Goal: Information Seeking & Learning: Learn about a topic

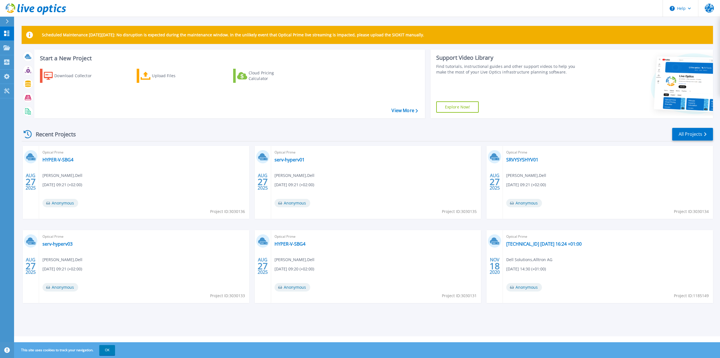
click at [318, 81] on div "Download Collector Upload Files Cloud Pricing Calculator" at bounding box center [228, 89] width 387 height 51
click at [106, 351] on button "OK" at bounding box center [107, 350] width 16 height 10
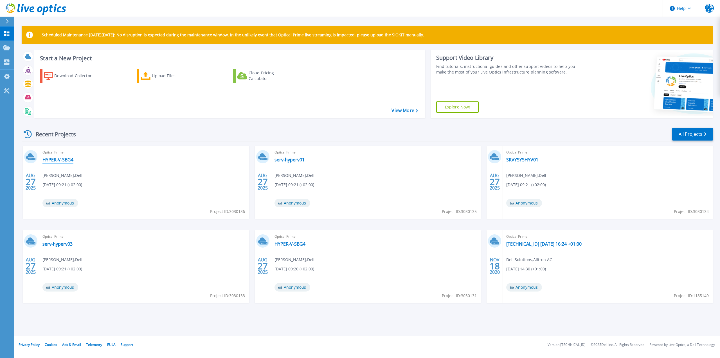
click at [44, 158] on link "HYPER-V-SBG4" at bounding box center [57, 160] width 31 height 6
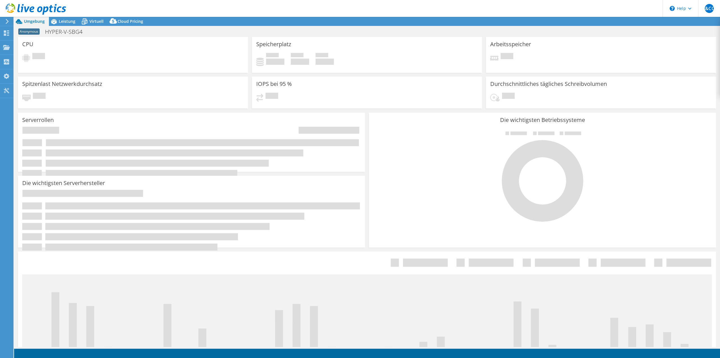
select select "USD"
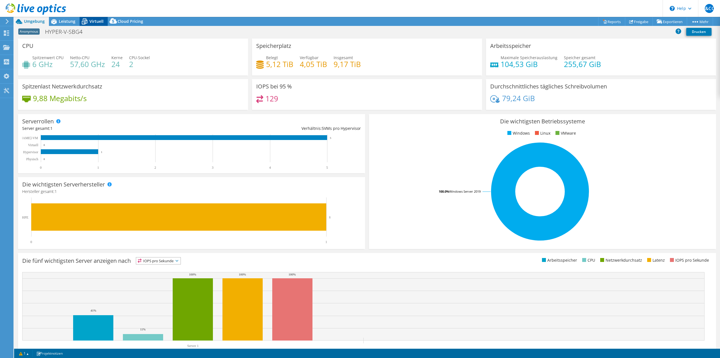
click at [97, 21] on span "Virtuell" at bounding box center [96, 21] width 14 height 5
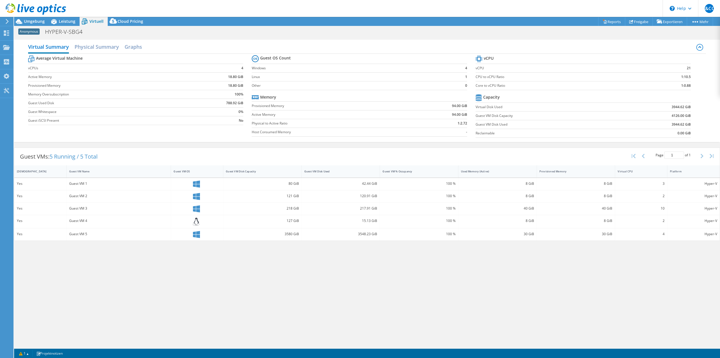
click at [411, 247] on div "Virtual Summary Physical Summary Graphs Average Virtual Machine vCPUs 4 Active …" at bounding box center [367, 192] width 706 height 310
click at [47, 19] on div "Umgebung" at bounding box center [31, 21] width 35 height 9
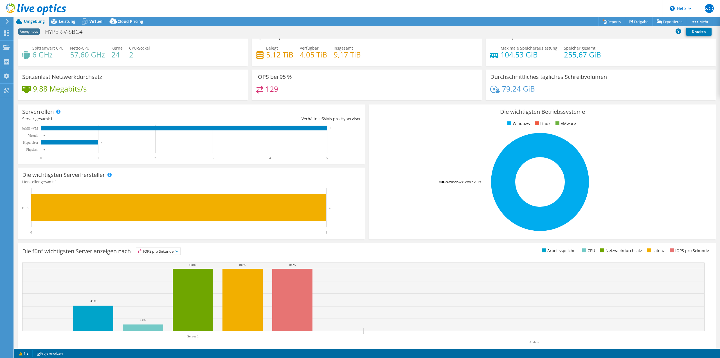
scroll to position [18, 0]
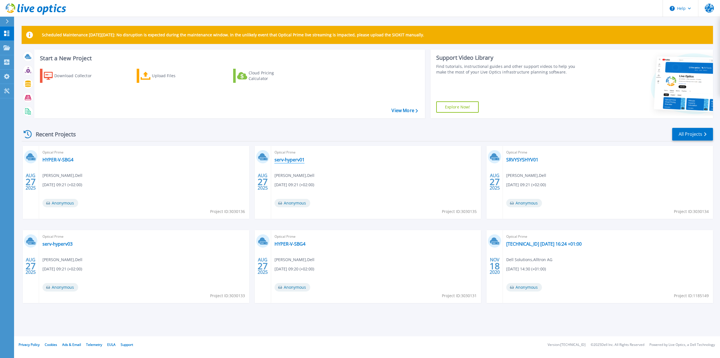
click at [298, 158] on link "serv-hyperv01" at bounding box center [290, 160] width 30 height 6
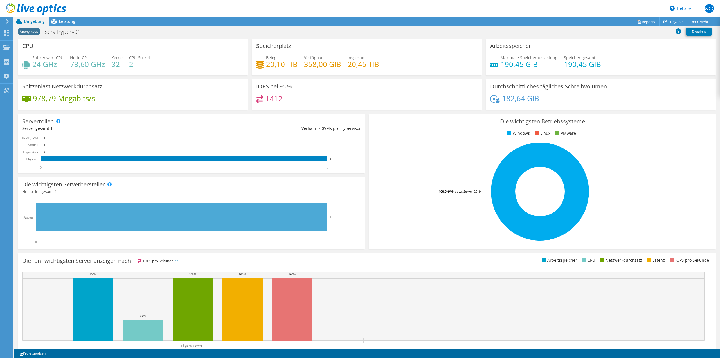
click at [8, 22] on icon at bounding box center [7, 21] width 4 height 5
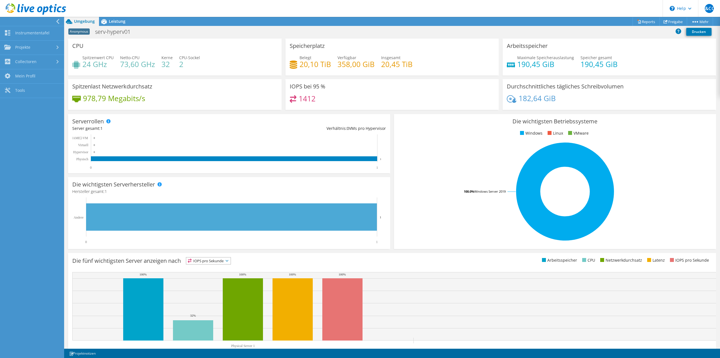
click at [58, 21] on icon at bounding box center [58, 21] width 4 height 5
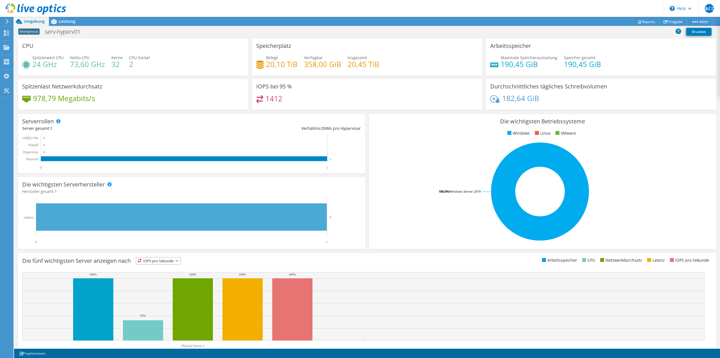
click at [22, 11] on use at bounding box center [36, 8] width 60 height 11
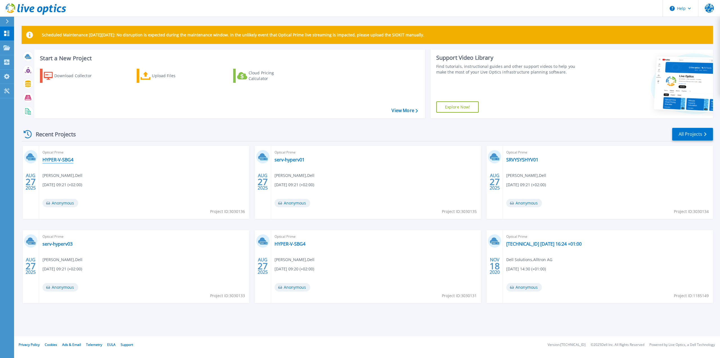
click at [64, 157] on link "HYPER-V-SBG4" at bounding box center [57, 160] width 31 height 6
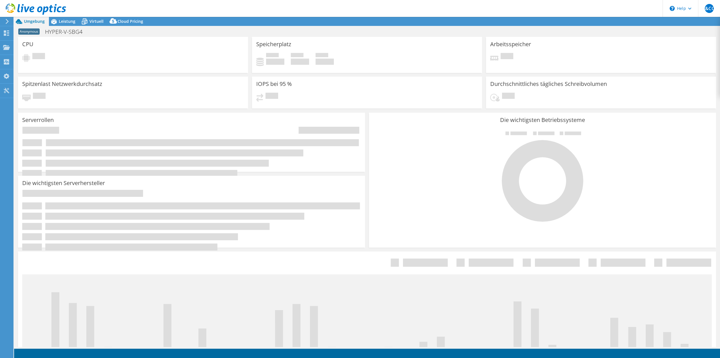
select select "USD"
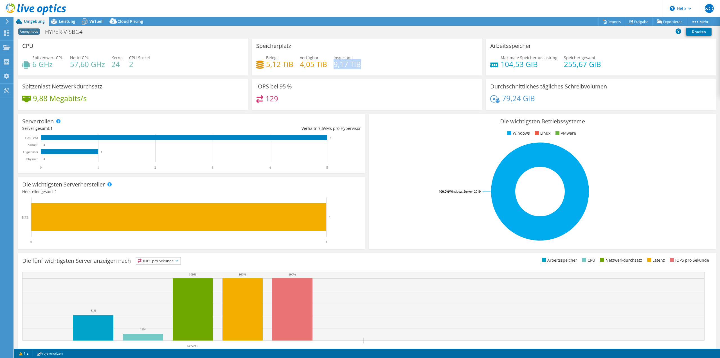
drag, startPoint x: 333, startPoint y: 66, endPoint x: 364, endPoint y: 70, distance: 31.4
click at [364, 70] on div "Belegt 5,12 TiB Verfügbar 4,05 TiB Insgesamt 9,17 TiB" at bounding box center [367, 64] width 222 height 18
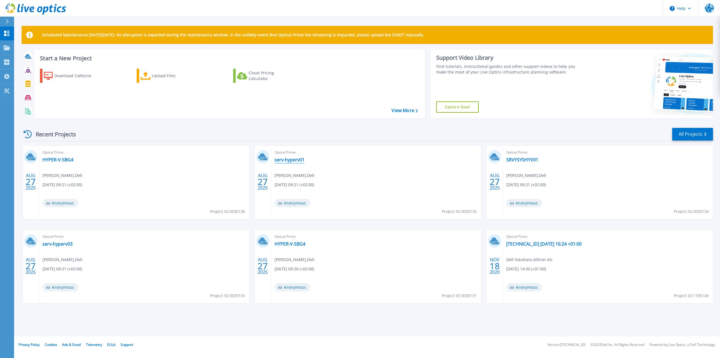
click at [294, 160] on link "serv-hyperv01" at bounding box center [290, 160] width 30 height 6
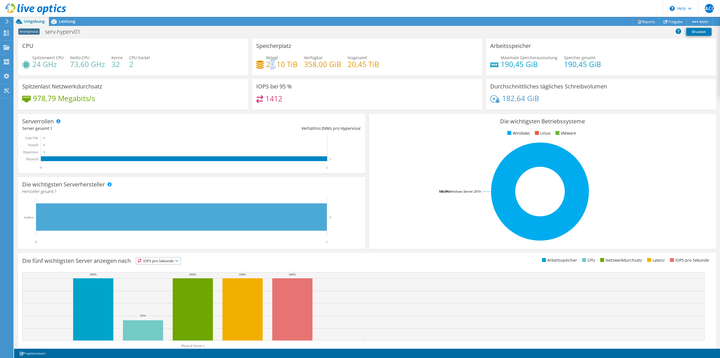
drag, startPoint x: 269, startPoint y: 65, endPoint x: 274, endPoint y: 64, distance: 5.4
click at [274, 64] on h4 "20,10 TiB" at bounding box center [282, 64] width 32 height 6
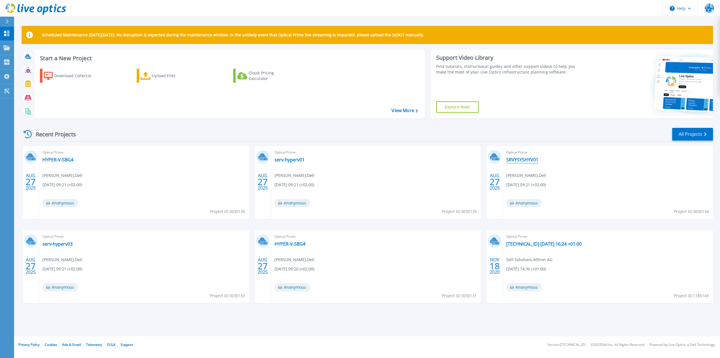
click at [517, 160] on link "SRVYSYSHYV01" at bounding box center [522, 160] width 32 height 6
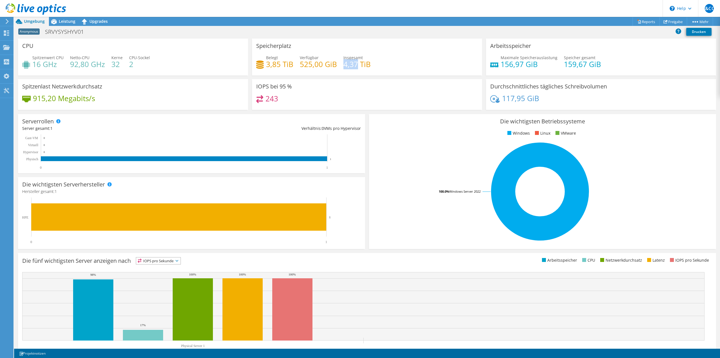
drag, startPoint x: 348, startPoint y: 64, endPoint x: 356, endPoint y: 64, distance: 7.9
click at [356, 64] on h4 "4,37 TiB" at bounding box center [356, 64] width 27 height 6
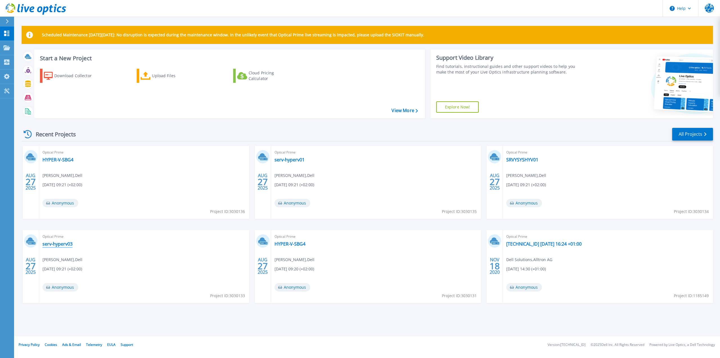
click at [58, 244] on link "serv-hyperv03" at bounding box center [57, 244] width 30 height 6
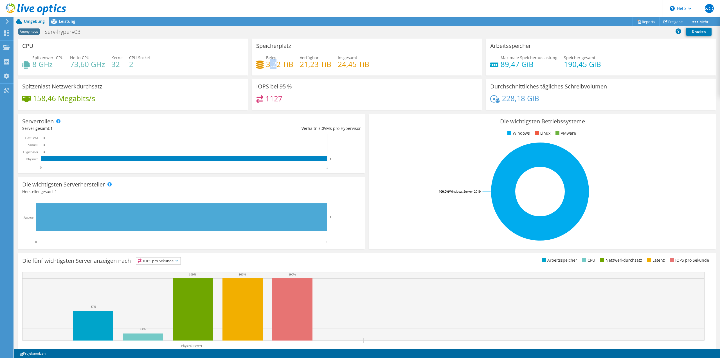
drag, startPoint x: 267, startPoint y: 66, endPoint x: 277, endPoint y: 62, distance: 10.1
click at [276, 62] on h4 "3,22 TiB" at bounding box center [279, 64] width 27 height 6
click at [278, 64] on h4 "3,22 TiB" at bounding box center [279, 64] width 27 height 6
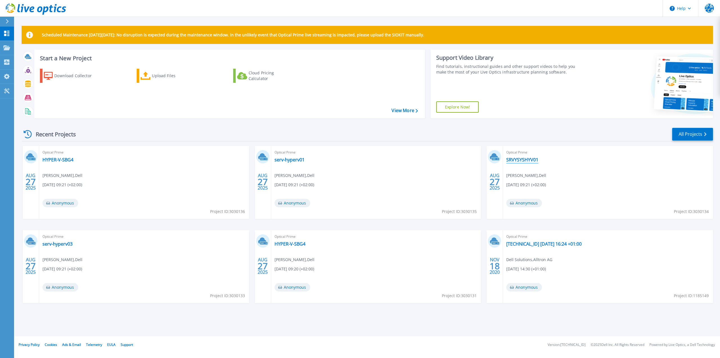
click at [531, 161] on link "SRVYSYSHYV01" at bounding box center [522, 160] width 32 height 6
click at [291, 160] on link "serv-hyperv01" at bounding box center [290, 160] width 30 height 6
click at [67, 160] on link "HYPER-V-SBG4" at bounding box center [57, 160] width 31 height 6
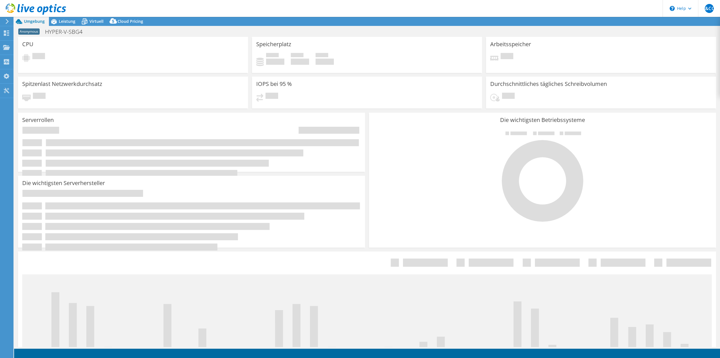
select select "USD"
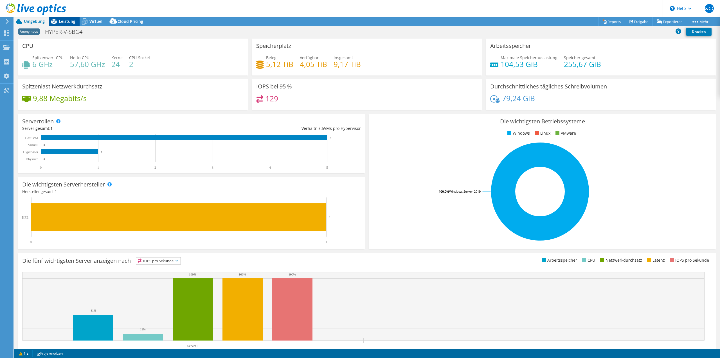
click at [64, 23] on span "Leistung" at bounding box center [67, 21] width 17 height 5
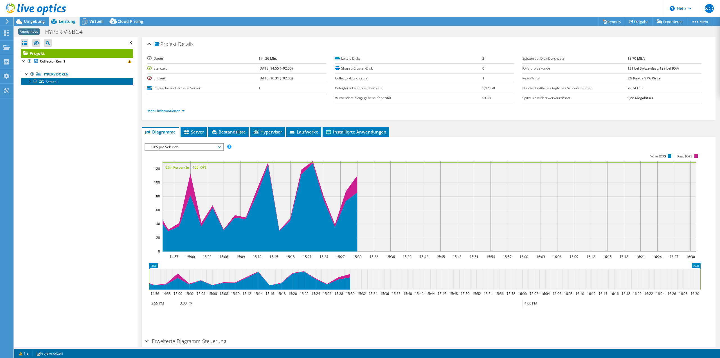
click at [48, 83] on span "Server 1" at bounding box center [52, 81] width 13 height 5
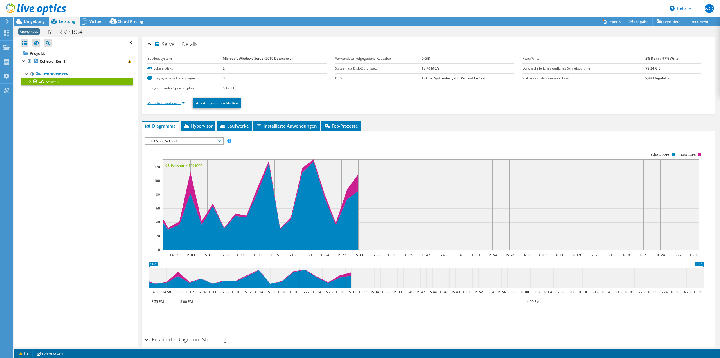
click at [168, 103] on link "Mehr Informationen" at bounding box center [165, 102] width 37 height 5
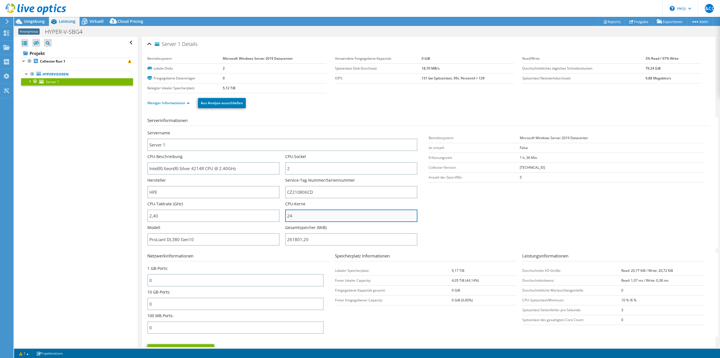
click at [296, 216] on input "24" at bounding box center [351, 215] width 132 height 12
click at [98, 23] on span "Virtuell" at bounding box center [96, 21] width 14 height 5
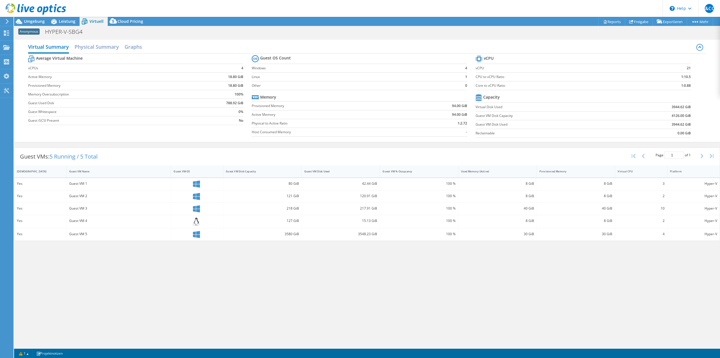
click at [86, 185] on div "Guest VM 1" at bounding box center [118, 183] width 99 height 6
click at [65, 20] on span "Leistung" at bounding box center [67, 21] width 17 height 5
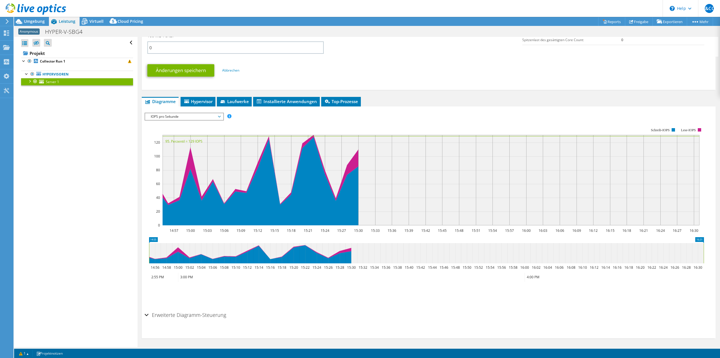
scroll to position [281, 0]
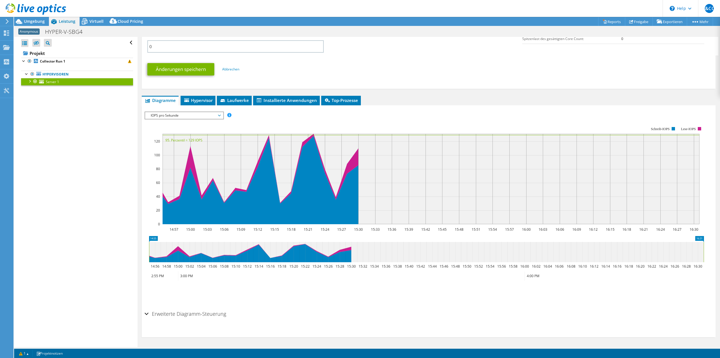
click at [214, 117] on span "IOPS pro Sekunde" at bounding box center [184, 115] width 72 height 7
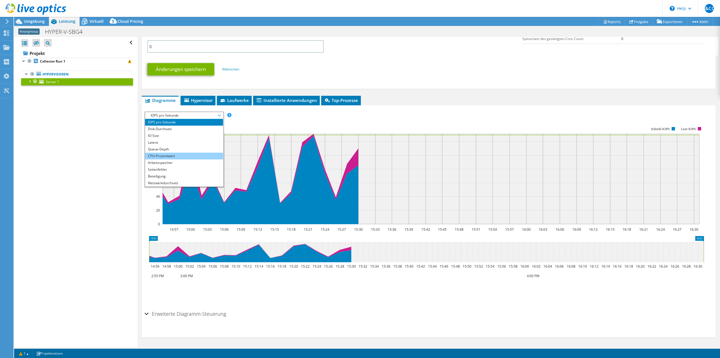
click at [168, 157] on li "CPU-Prozentwert" at bounding box center [184, 155] width 78 height 7
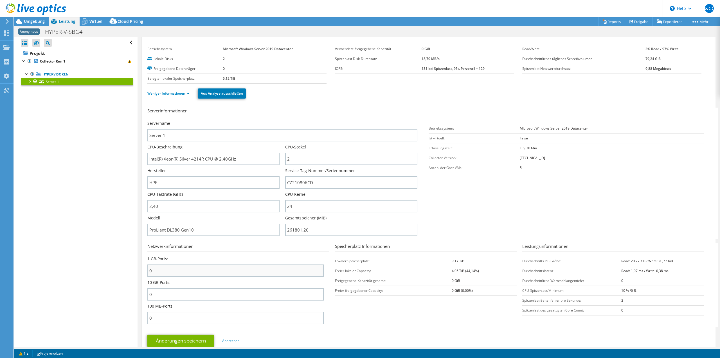
scroll to position [0, 0]
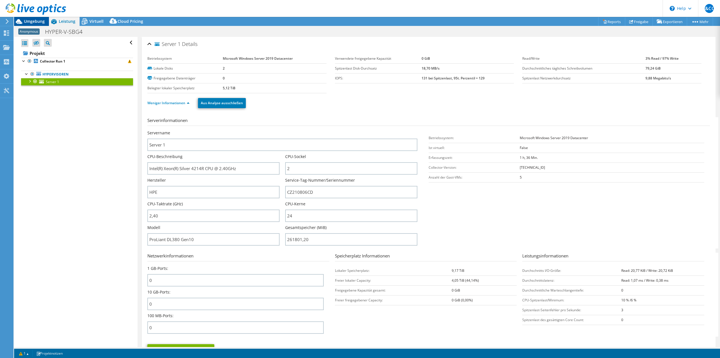
click at [34, 21] on span "Umgebung" at bounding box center [34, 21] width 21 height 5
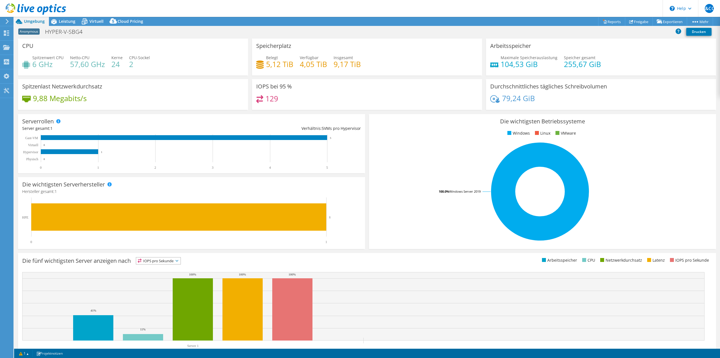
click at [6, 23] on use at bounding box center [7, 21] width 3 height 5
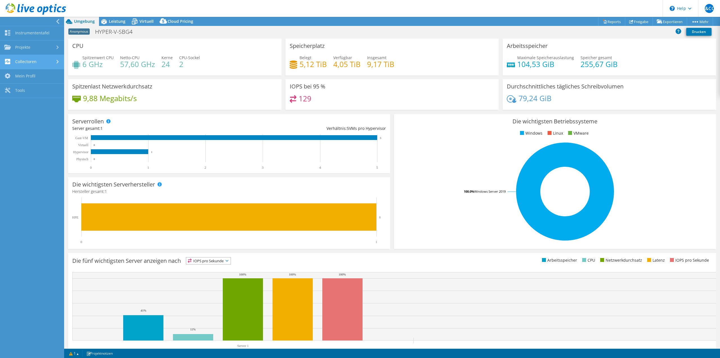
click at [28, 61] on link "Collectoren" at bounding box center [32, 62] width 64 height 14
click at [35, 78] on link "Collector herunterladen" at bounding box center [32, 78] width 64 height 18
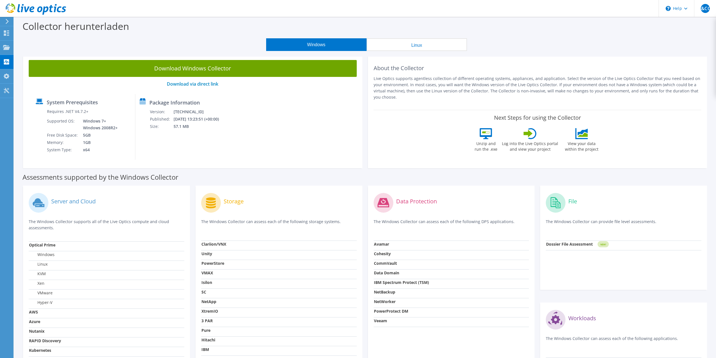
click at [31, 48] on div "Windows Linux" at bounding box center [366, 44] width 693 height 13
click at [6, 59] on use at bounding box center [6, 61] width 5 height 5
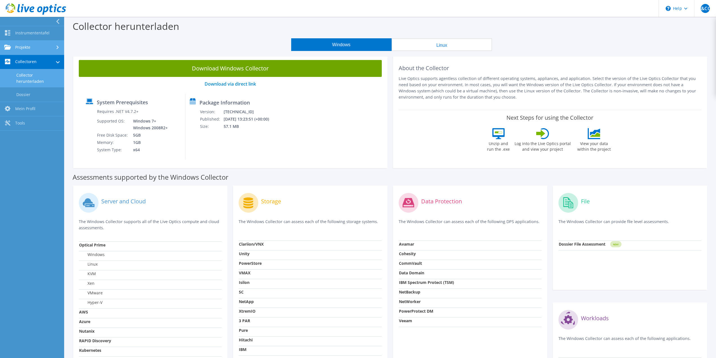
click at [28, 48] on link "Projekte" at bounding box center [32, 48] width 64 height 14
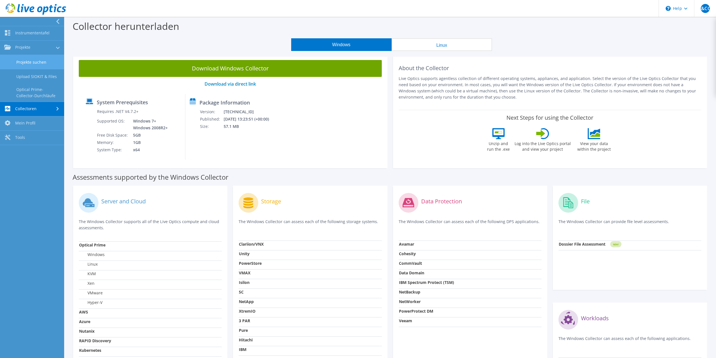
click at [30, 61] on link "Projekte suchen" at bounding box center [32, 62] width 64 height 14
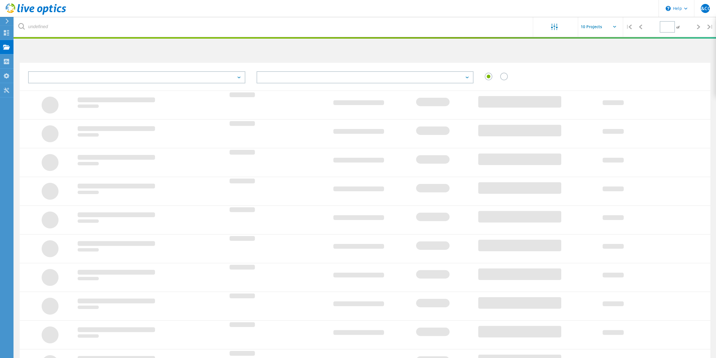
type input "1"
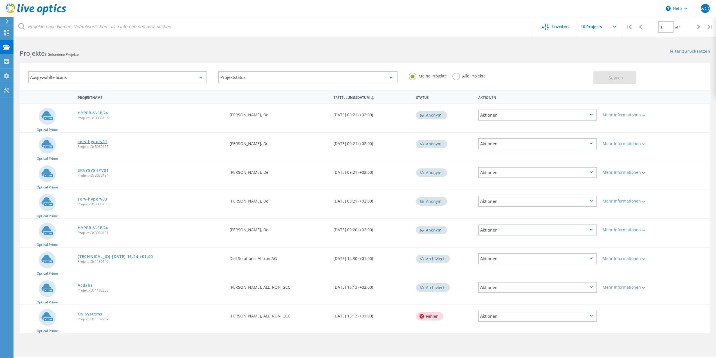
click at [98, 142] on link "serv-hyperv01" at bounding box center [93, 142] width 30 height 4
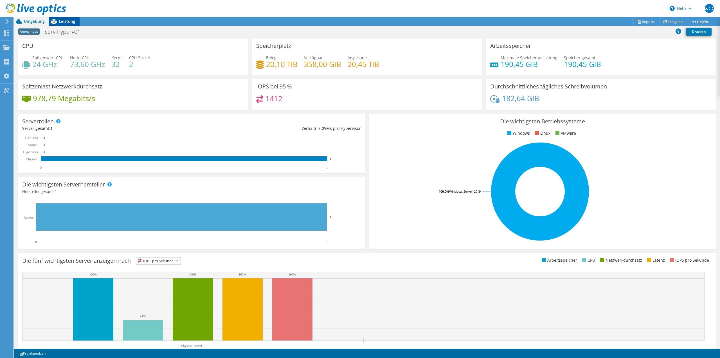
click at [67, 23] on span "Leistung" at bounding box center [67, 21] width 17 height 5
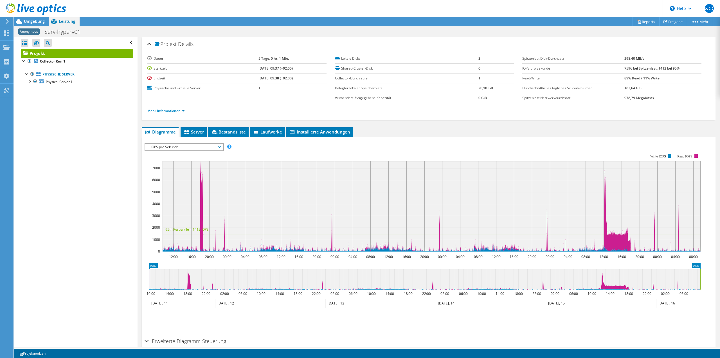
click at [200, 148] on span "IOPS pro Sekunde" at bounding box center [184, 146] width 72 height 7
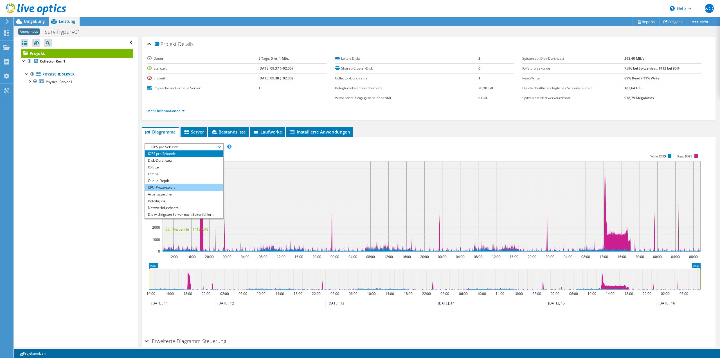
click at [173, 189] on li "CPU-Prozentwert" at bounding box center [184, 187] width 78 height 7
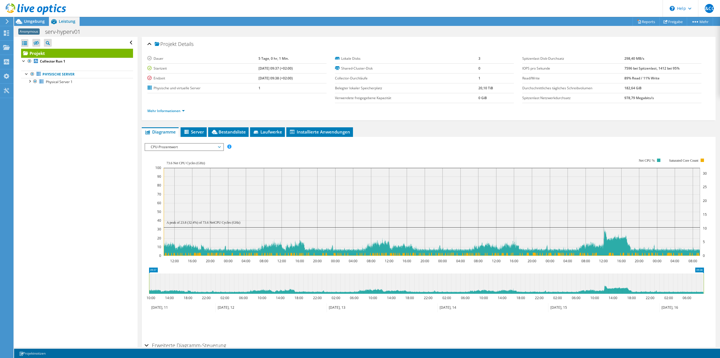
click at [183, 148] on span "CPU-Prozentwert" at bounding box center [184, 146] width 72 height 7
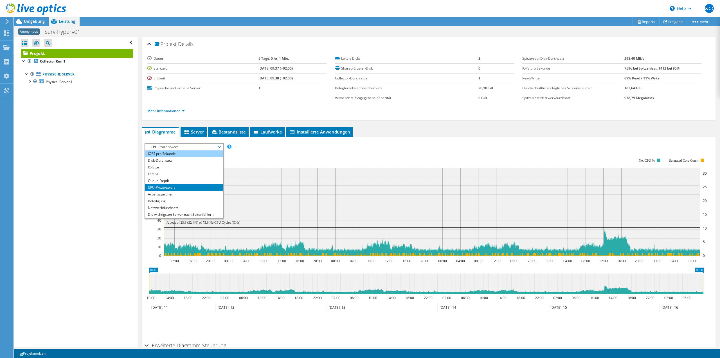
click at [172, 154] on li "IOPS pro Sekunde" at bounding box center [184, 153] width 78 height 7
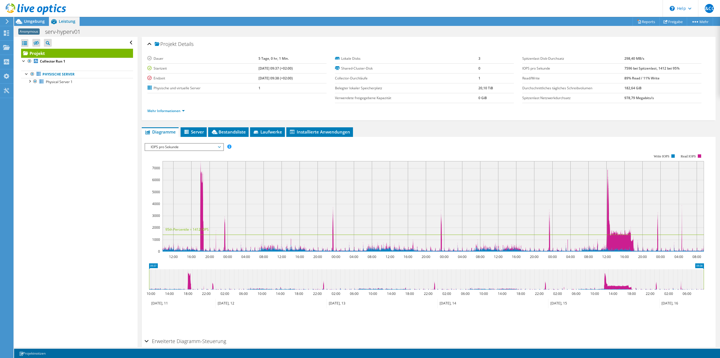
drag, startPoint x: 116, startPoint y: 159, endPoint x: 137, endPoint y: 102, distance: 61.5
click at [115, 159] on div "Alle öffnen Alle schließen Ausgeschlossene Knoten verbergen Projektbaumfilter" at bounding box center [75, 192] width 123 height 310
